Goal: Task Accomplishment & Management: Manage account settings

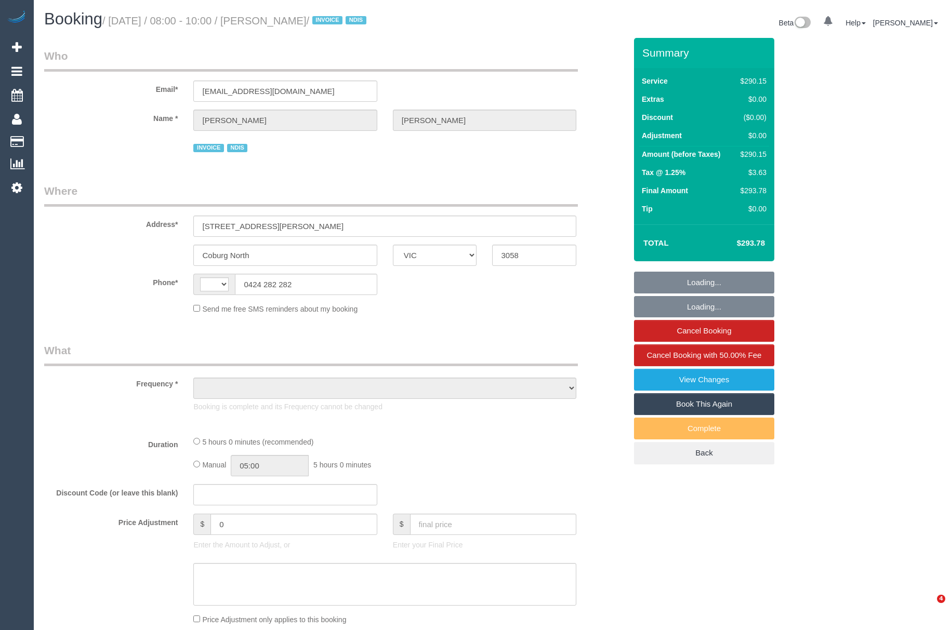
select select "VIC"
select select "string:AU"
select select "object:634"
select select "300"
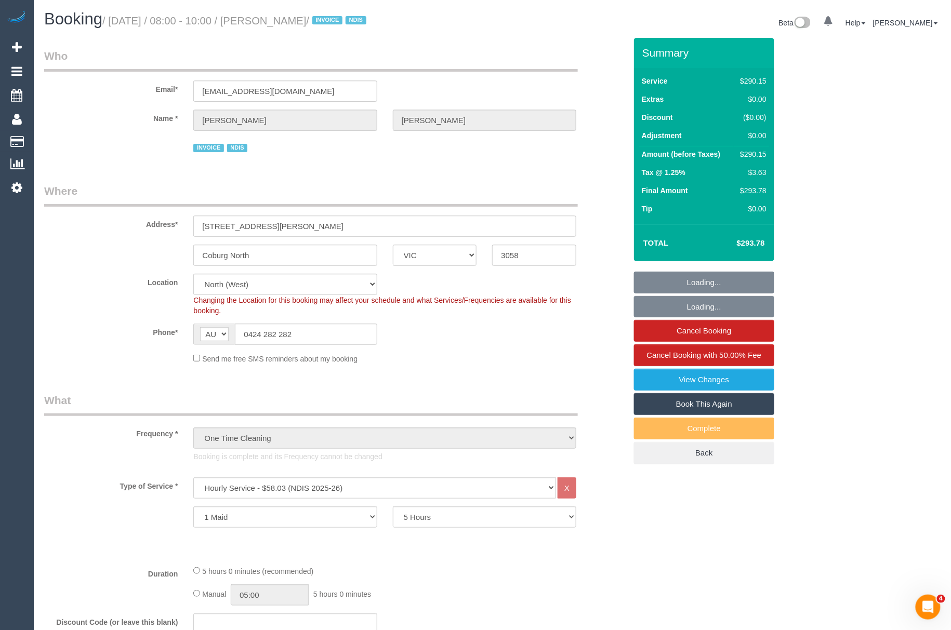
select select "object:785"
select select "number:28"
select select "number:14"
select select "number:19"
select select "number:36"
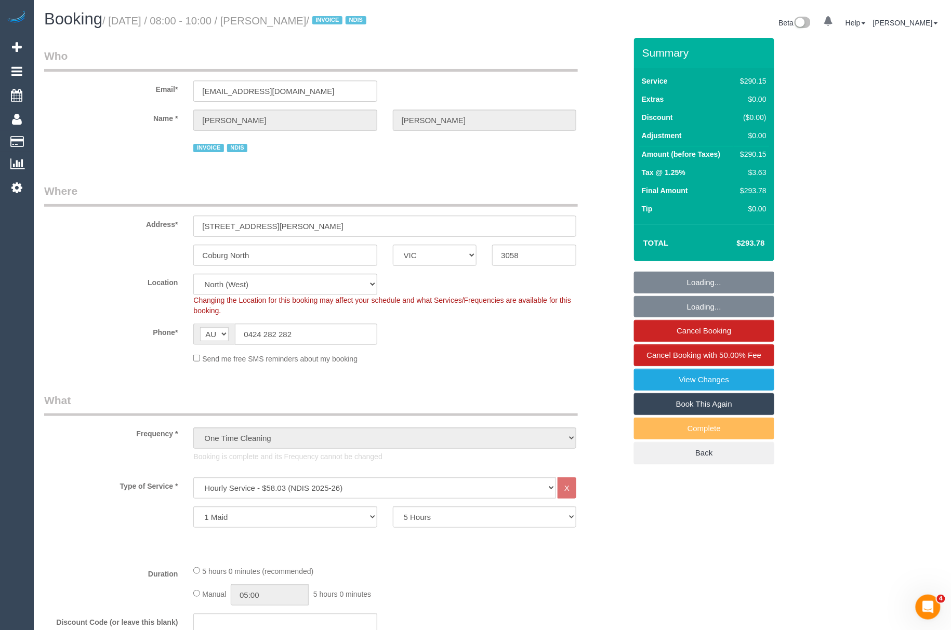
select select "spot1"
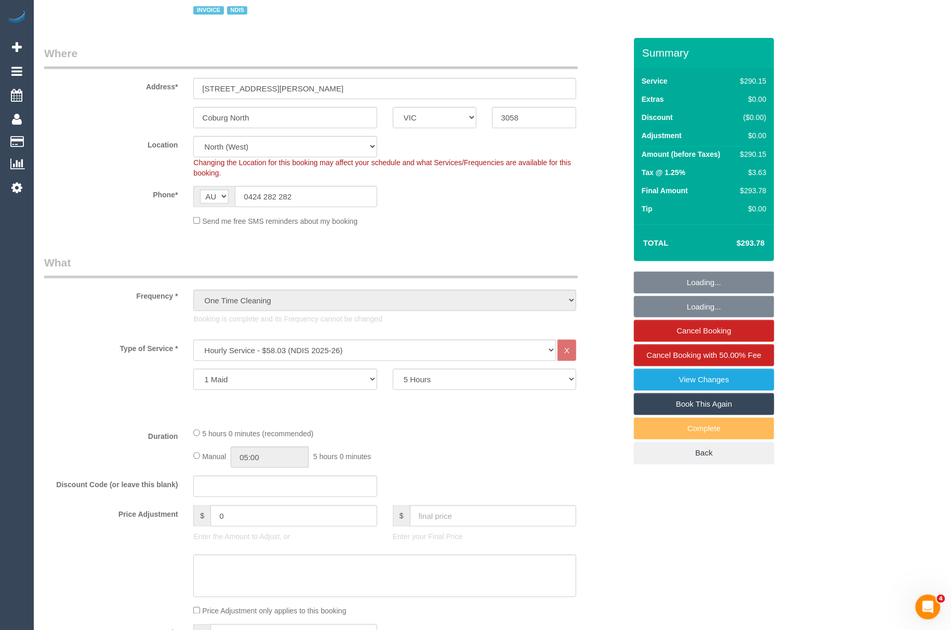
scroll to position [152, 0]
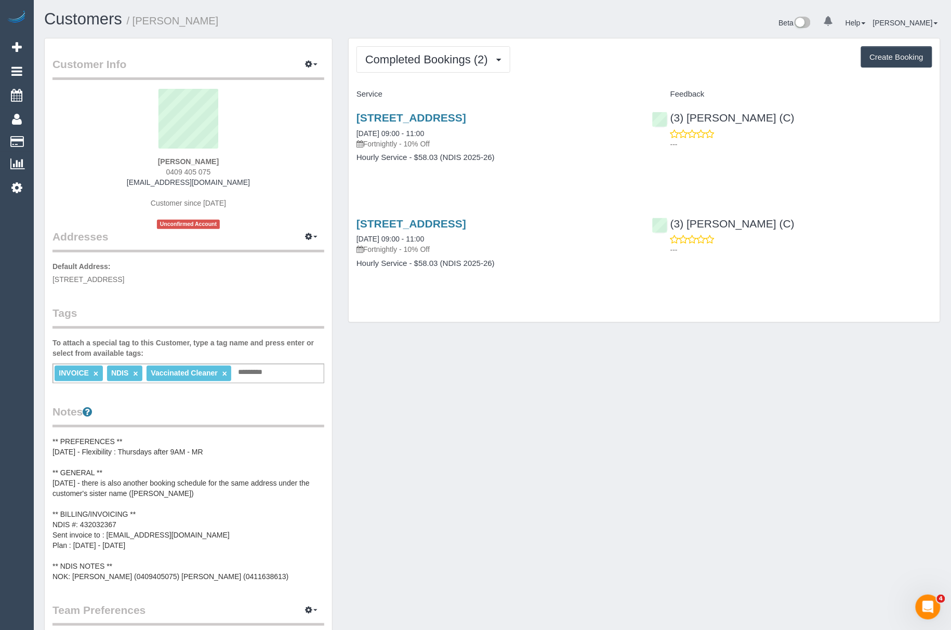
click at [121, 522] on pre "** PREFERENCES ** 31/07/2025 - Flexibility : Thursdays after 9AM - MR ** GENERA…" at bounding box center [188, 508] width 272 height 145
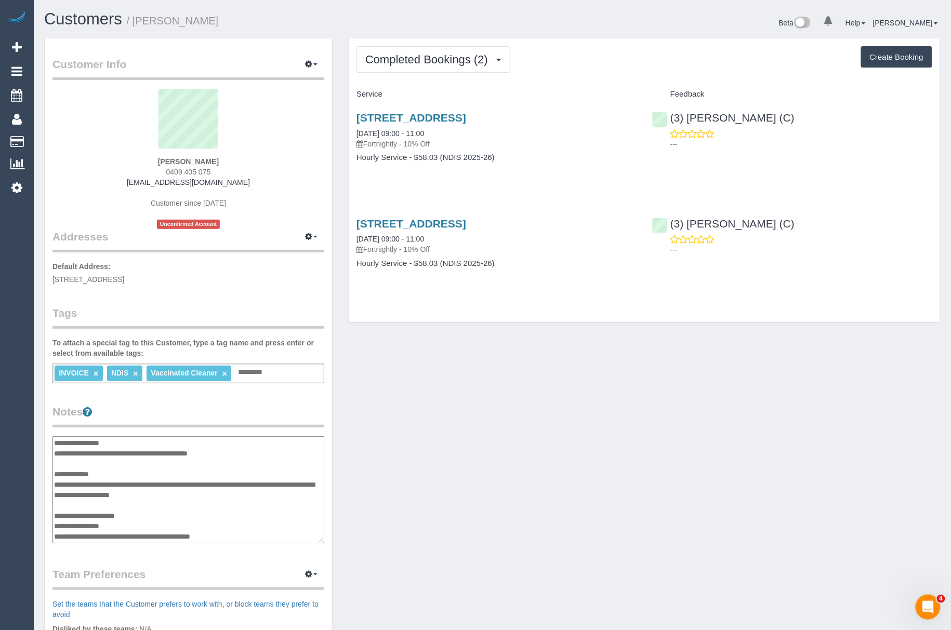
scroll to position [42, 0]
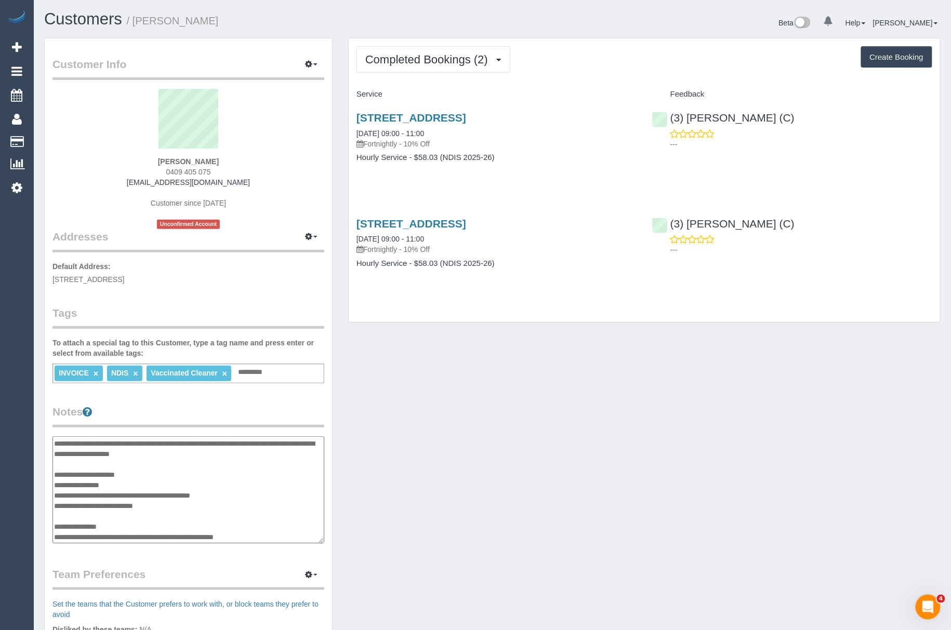
click at [121, 522] on textarea "**********" at bounding box center [188, 490] width 272 height 108
drag, startPoint x: 131, startPoint y: 485, endPoint x: 54, endPoint y: 481, distance: 77.0
click at [54, 481] on textarea "**********" at bounding box center [188, 490] width 272 height 108
click at [457, 488] on div "Customer Info Edit Contact Info Send Message Email Preferences Special Sales Ta…" at bounding box center [492, 435] width 912 height 794
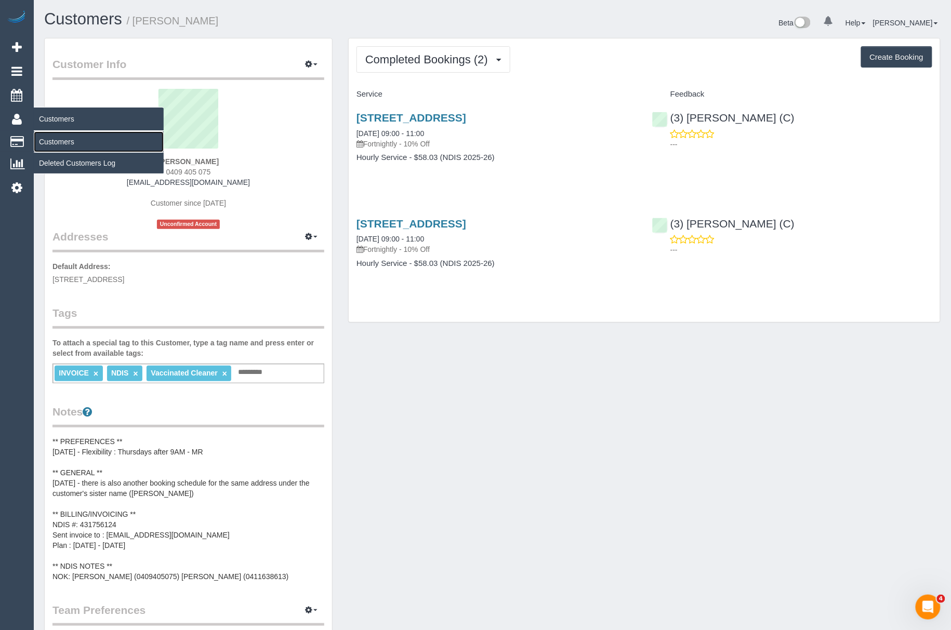
click at [94, 131] on link "Customers" at bounding box center [99, 141] width 130 height 21
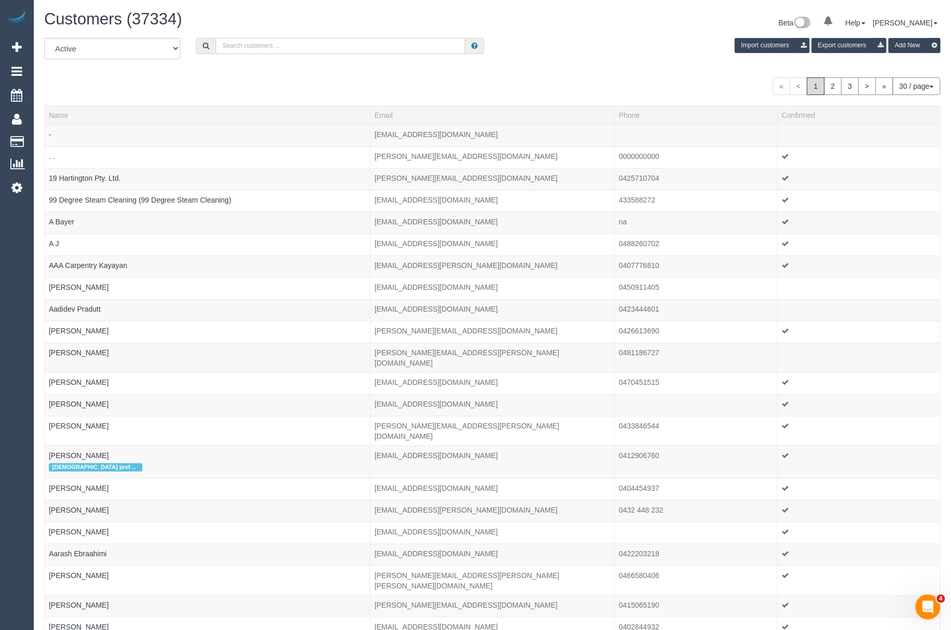
click at [379, 53] on input "text" at bounding box center [340, 46] width 249 height 16
paste input "[EMAIL_ADDRESS][DOMAIN_NAME]"
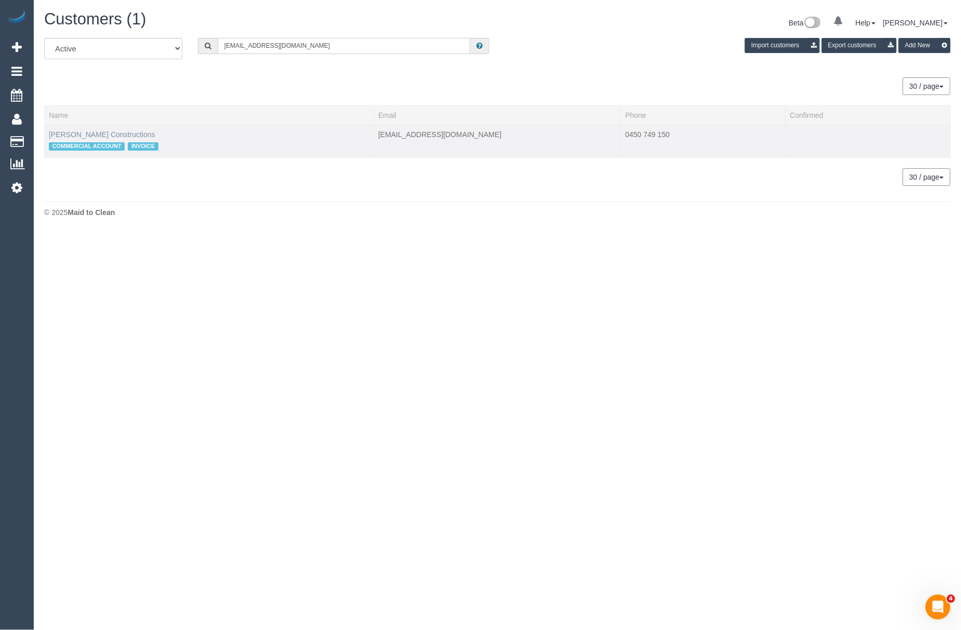
type input "[EMAIL_ADDRESS][DOMAIN_NAME]"
click at [68, 133] on link "[PERSON_NAME] Constructions" at bounding box center [102, 134] width 107 height 8
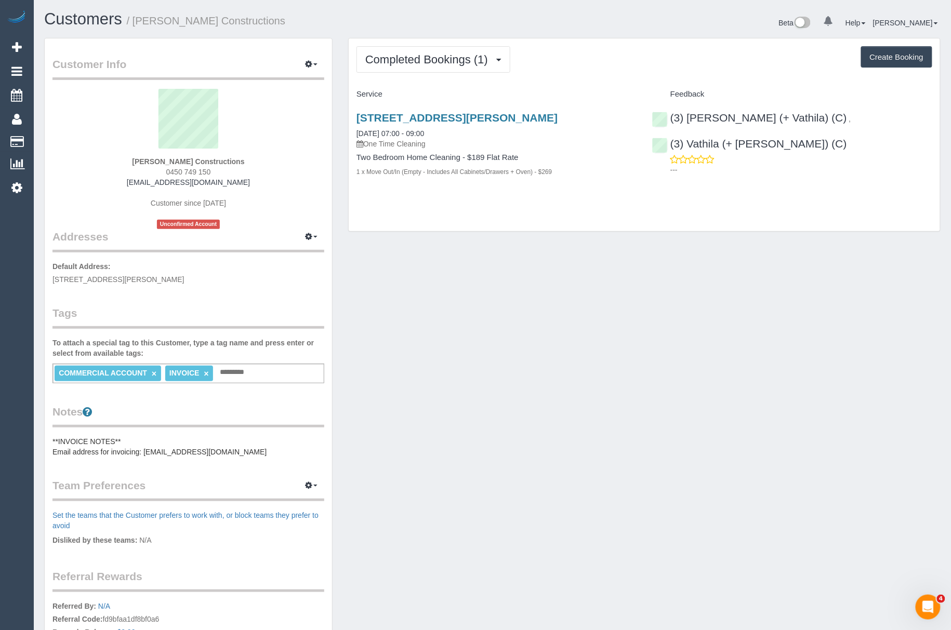
click at [262, 158] on div "[PERSON_NAME] Constructions 0450 749 150 [EMAIL_ADDRESS][DOMAIN_NAME] Customer …" at bounding box center [188, 159] width 272 height 140
drag, startPoint x: 241, startPoint y: 189, endPoint x: 151, endPoint y: 183, distance: 90.6
click at [151, 183] on div "[PERSON_NAME] Constructions 0450 749 150 [EMAIL_ADDRESS][DOMAIN_NAME] Customer …" at bounding box center [188, 159] width 272 height 140
copy div "[EMAIL_ADDRESS][DOMAIN_NAME]"
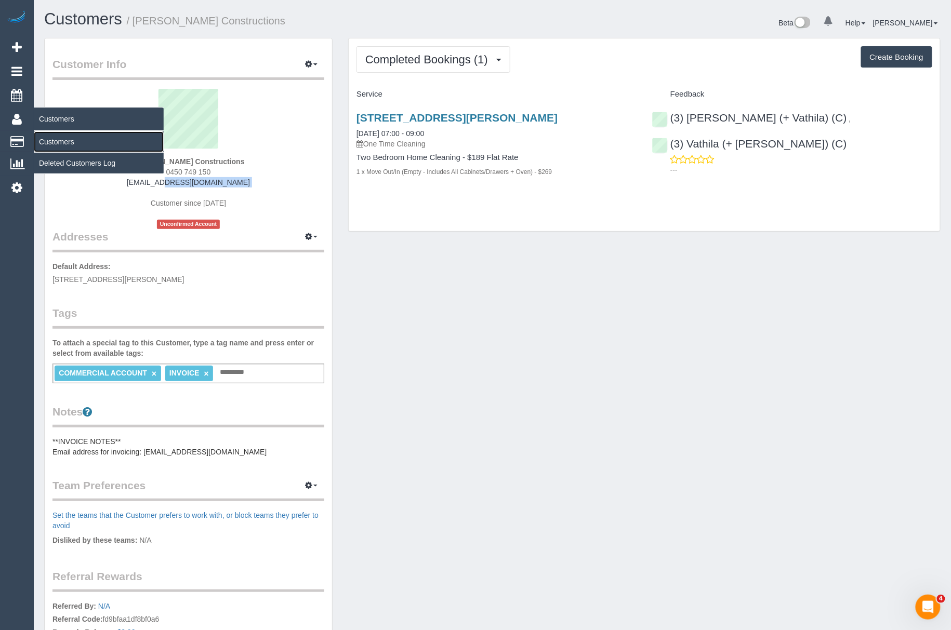
click at [70, 140] on link "Customers" at bounding box center [99, 141] width 130 height 21
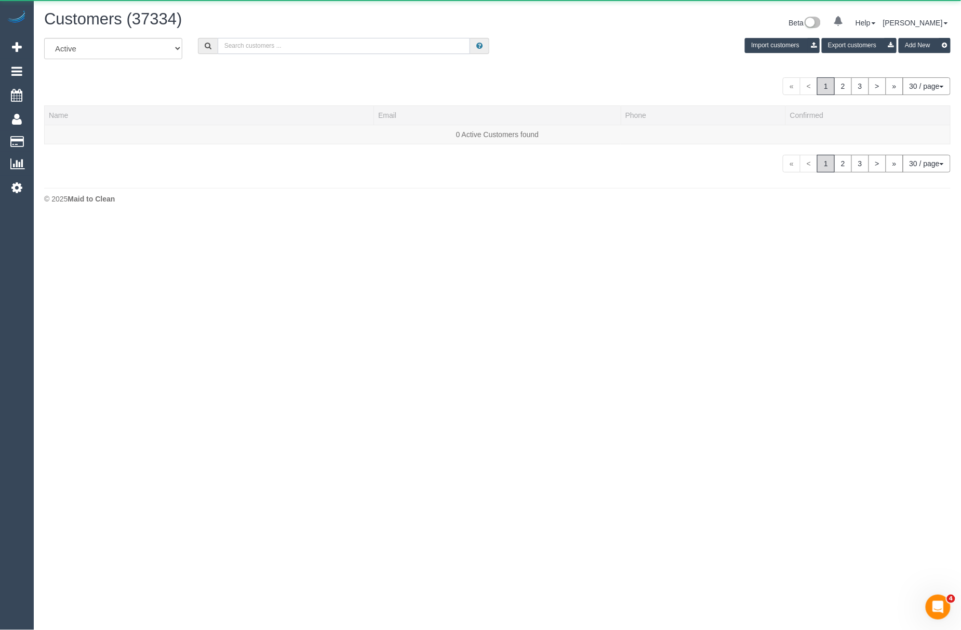
click at [276, 49] on input "text" at bounding box center [344, 46] width 253 height 16
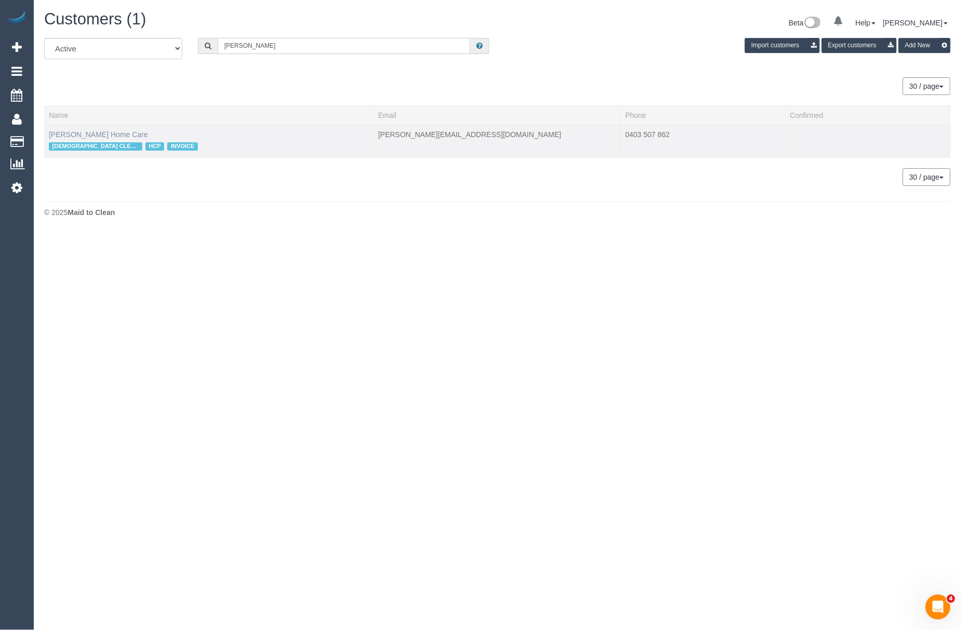
type input "[PERSON_NAME]"
click at [76, 131] on link "[PERSON_NAME] Home Care" at bounding box center [98, 134] width 99 height 8
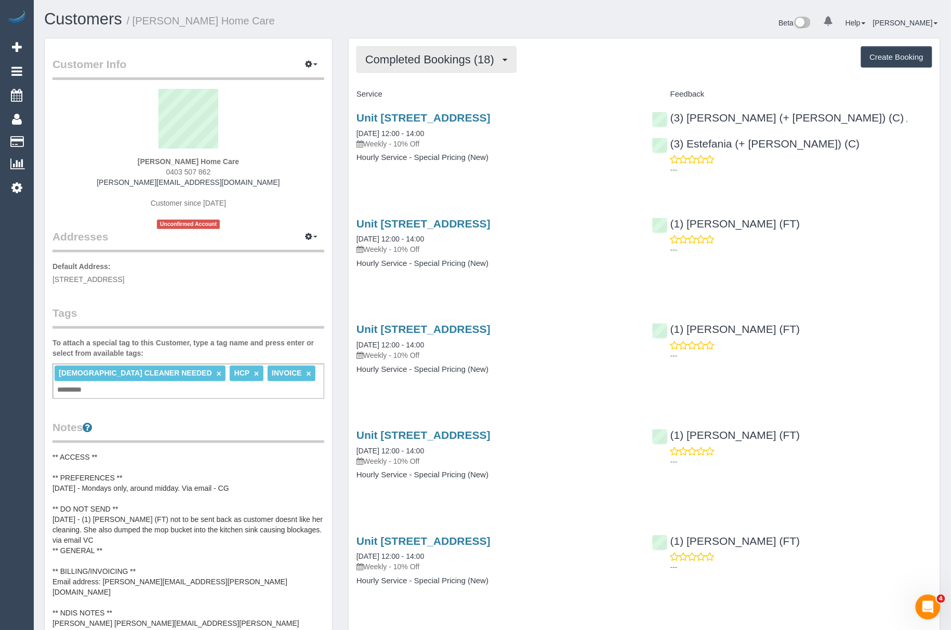
click at [402, 63] on span "Completed Bookings (18)" at bounding box center [432, 59] width 134 height 13
click at [250, 551] on pre "** ACCESS ** ** PREFERENCES ** [DATE] - Mondays only, around midday. Via email …" at bounding box center [188, 545] width 272 height 187
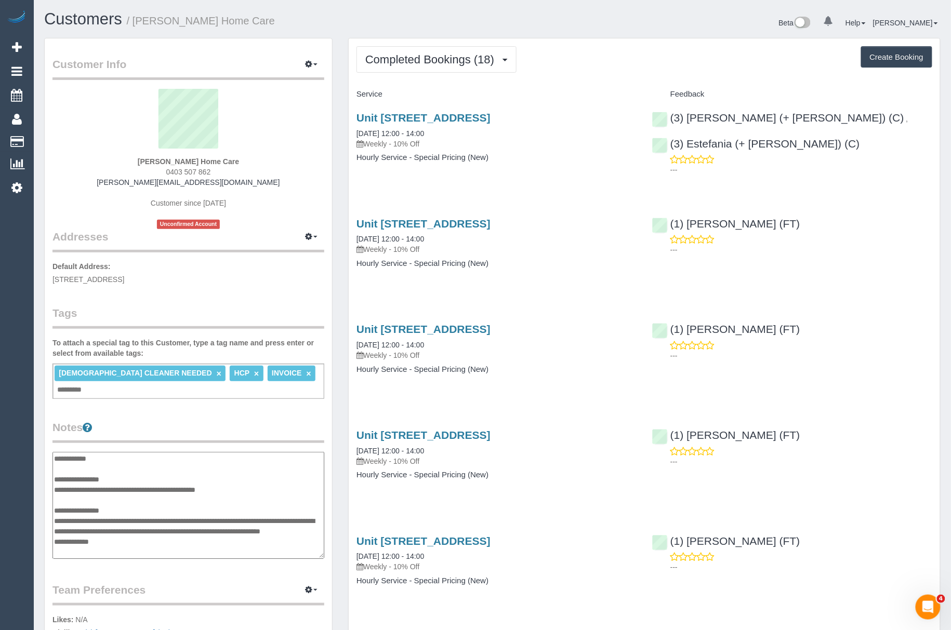
scroll to position [62, 0]
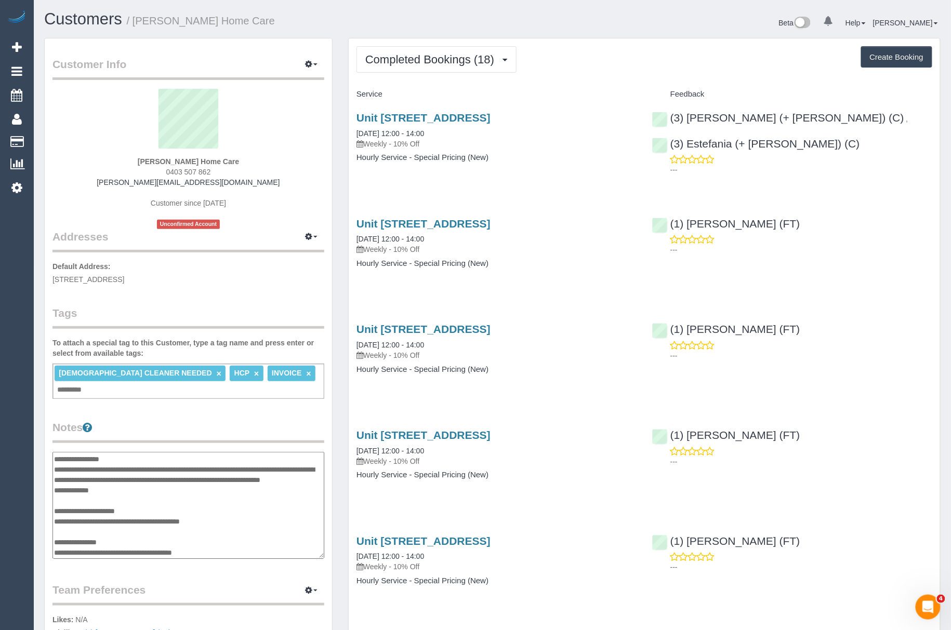
drag, startPoint x: 242, startPoint y: 505, endPoint x: 104, endPoint y: 502, distance: 137.7
click at [104, 502] on textarea "**********" at bounding box center [188, 506] width 272 height 108
click at [409, 54] on span "Completed Bookings (18)" at bounding box center [432, 59] width 134 height 13
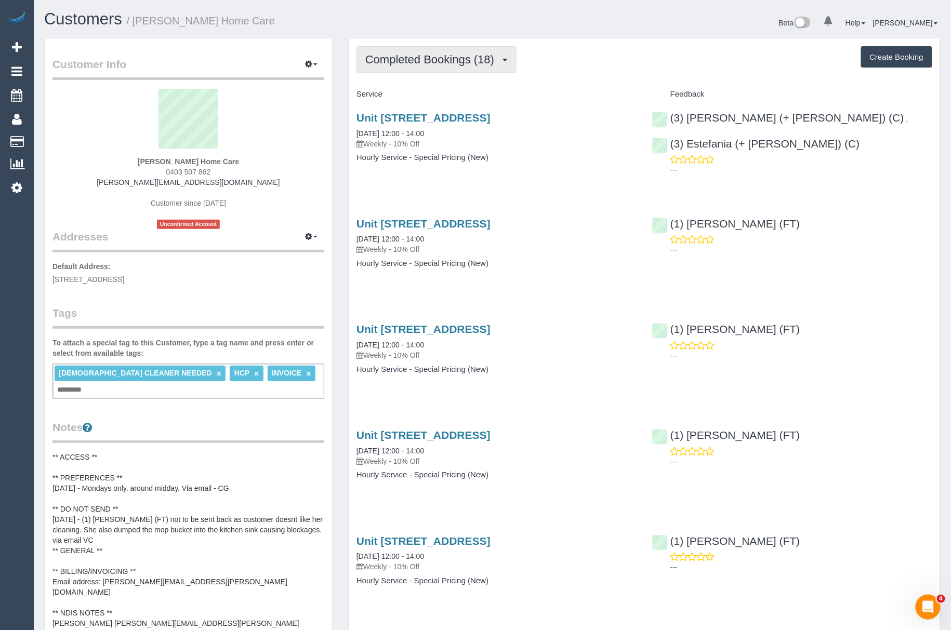
click at [441, 55] on span "Completed Bookings (18)" at bounding box center [432, 59] width 134 height 13
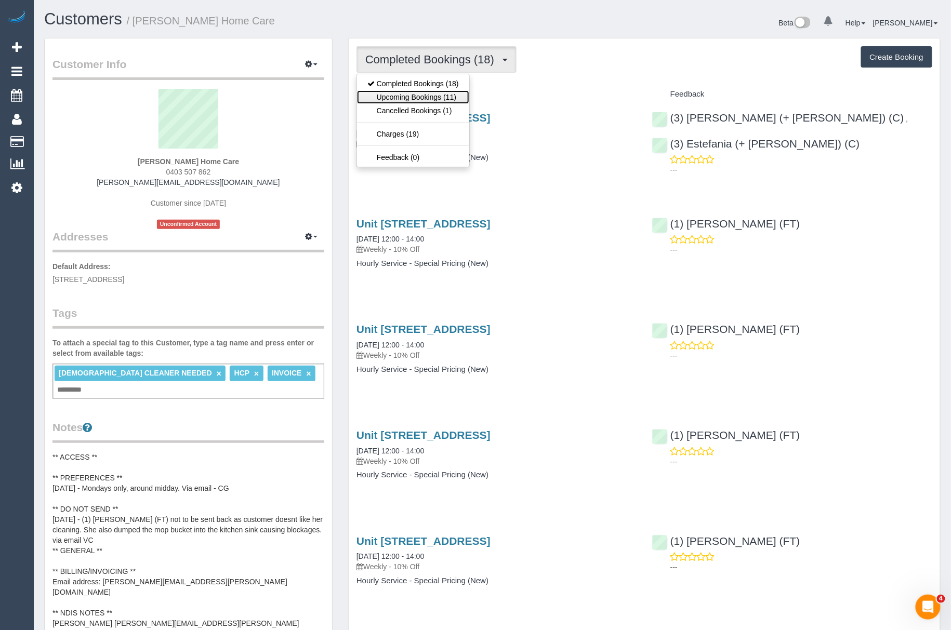
click at [420, 99] on link "Upcoming Bookings (11)" at bounding box center [413, 97] width 112 height 14
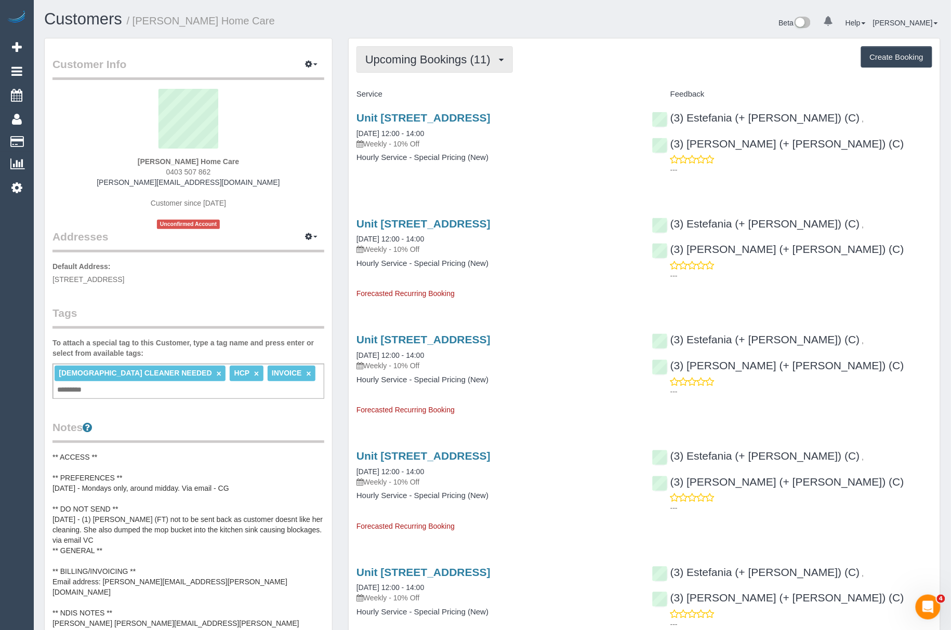
click at [427, 66] on button "Upcoming Bookings (11)" at bounding box center [434, 59] width 156 height 26
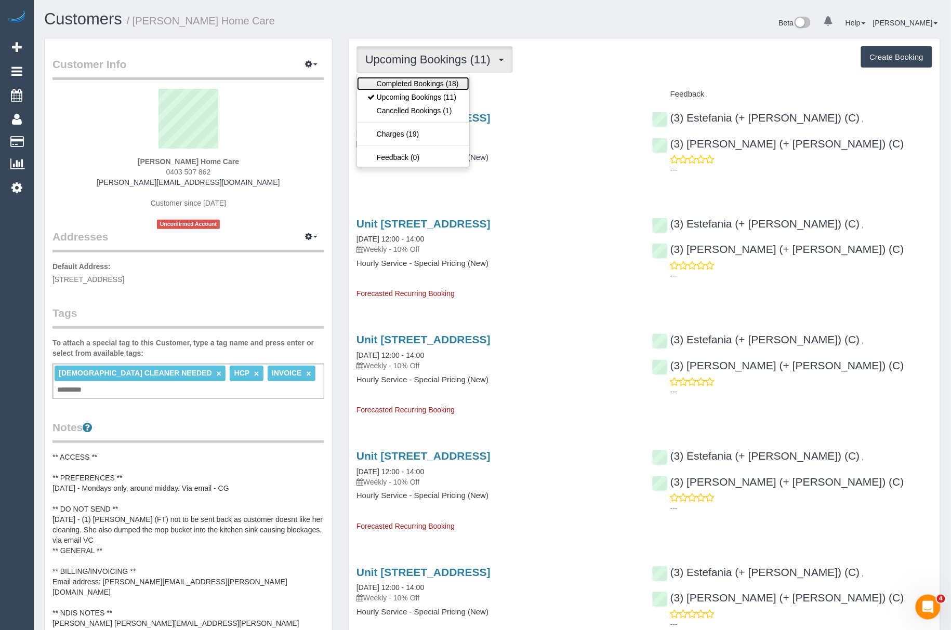
click at [416, 79] on link "Completed Bookings (18)" at bounding box center [413, 84] width 112 height 14
